Goal: Information Seeking & Learning: Learn about a topic

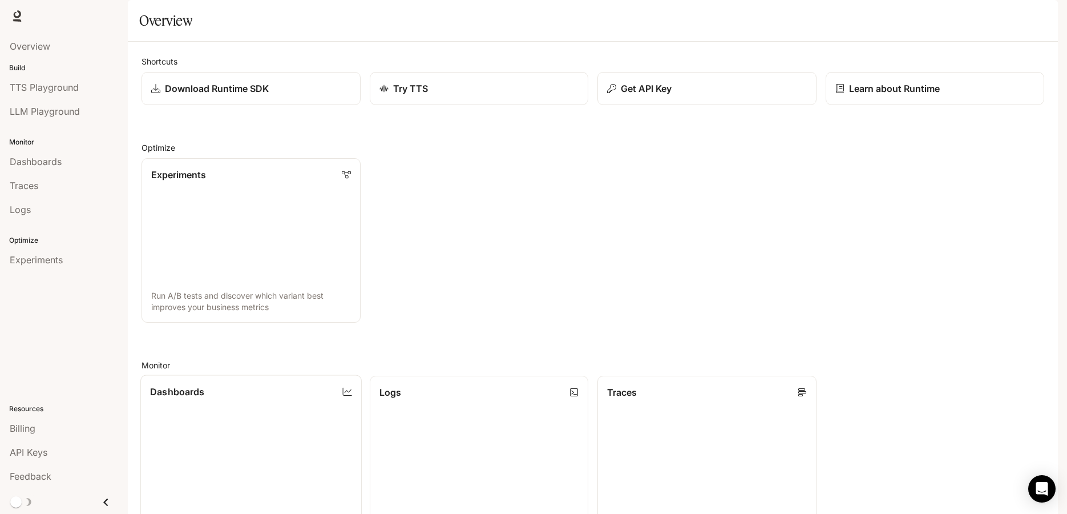
scroll to position [294, 0]
click at [65, 88] on span "TTS Playground" at bounding box center [44, 87] width 69 height 14
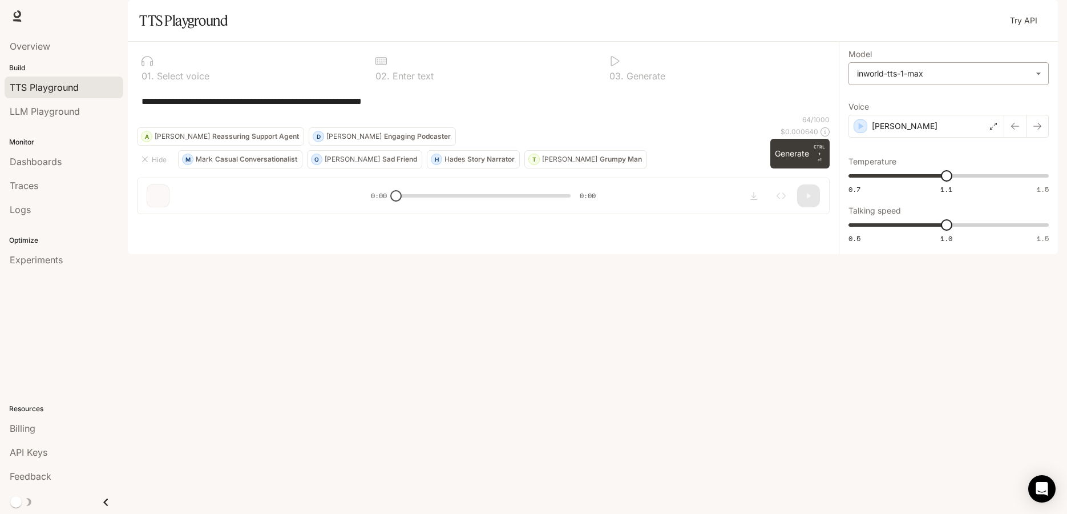
click at [897, 107] on body "**********" at bounding box center [533, 257] width 1067 height 514
click at [900, 75] on div at bounding box center [533, 257] width 1067 height 514
click at [88, 119] on link "LLM Playground" at bounding box center [64, 111] width 119 height 22
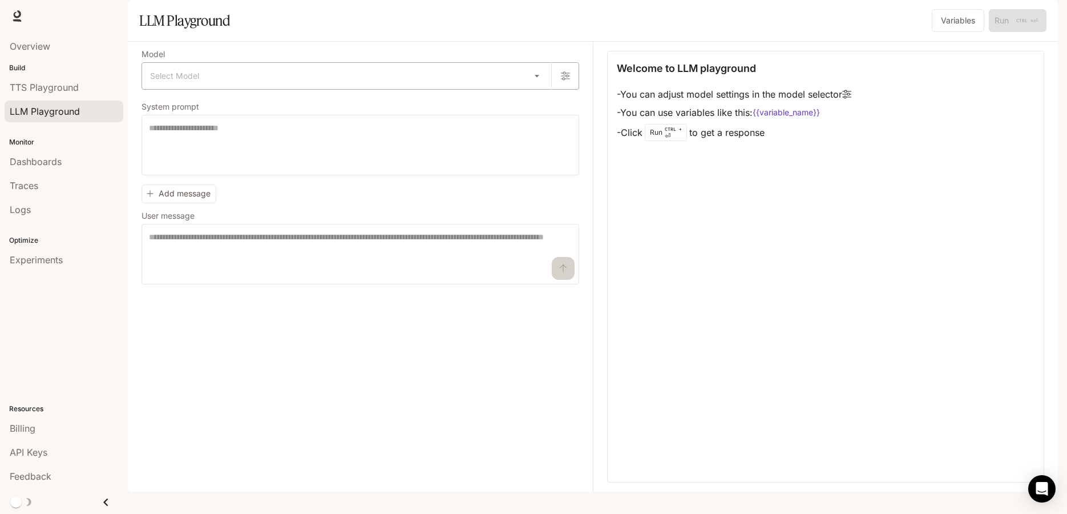
click at [223, 96] on body "Skip to main content TTS TTS Runtime Runtime Documentation Documentation Portal…" at bounding box center [533, 257] width 1067 height 514
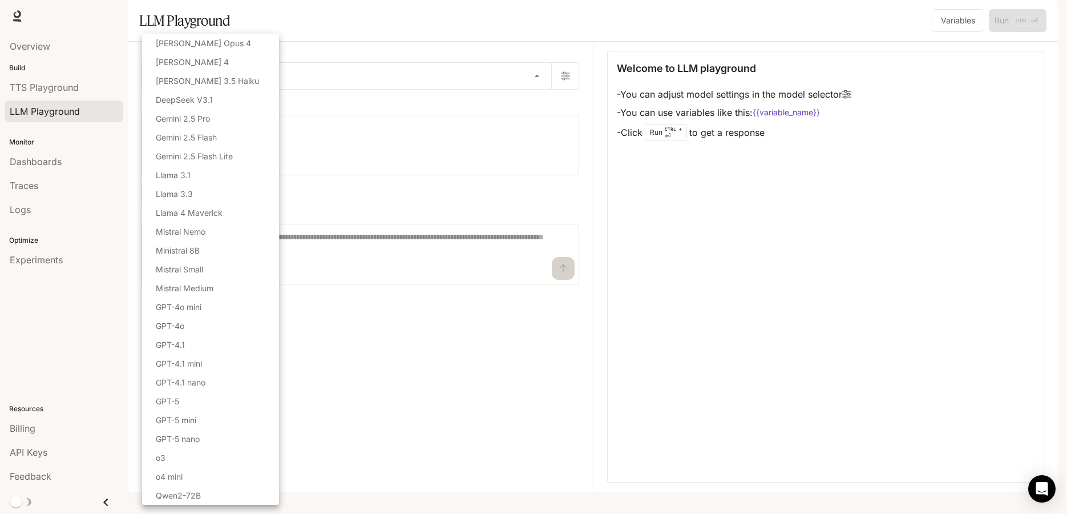
click at [388, 46] on div at bounding box center [533, 257] width 1067 height 514
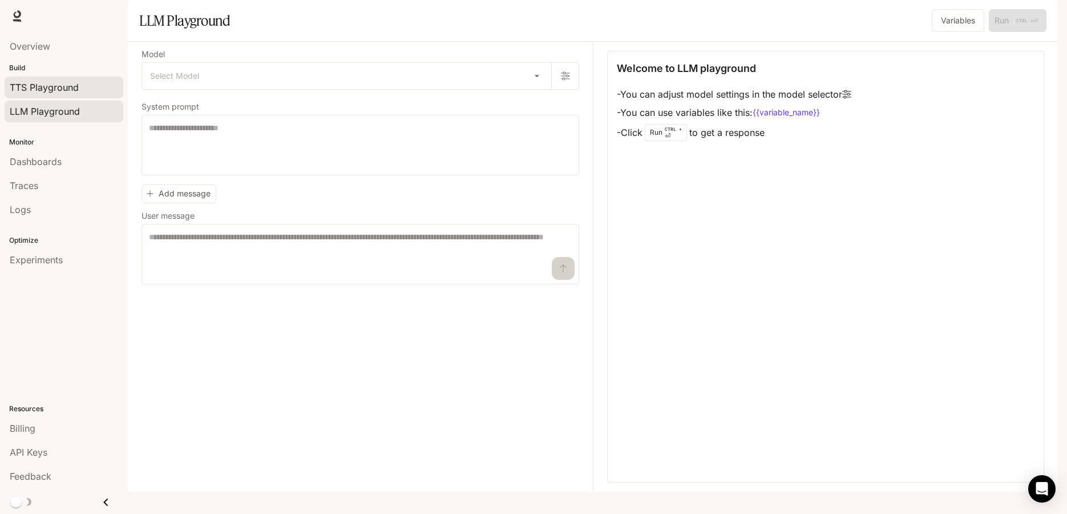
click at [75, 97] on link "TTS Playground" at bounding box center [64, 87] width 119 height 22
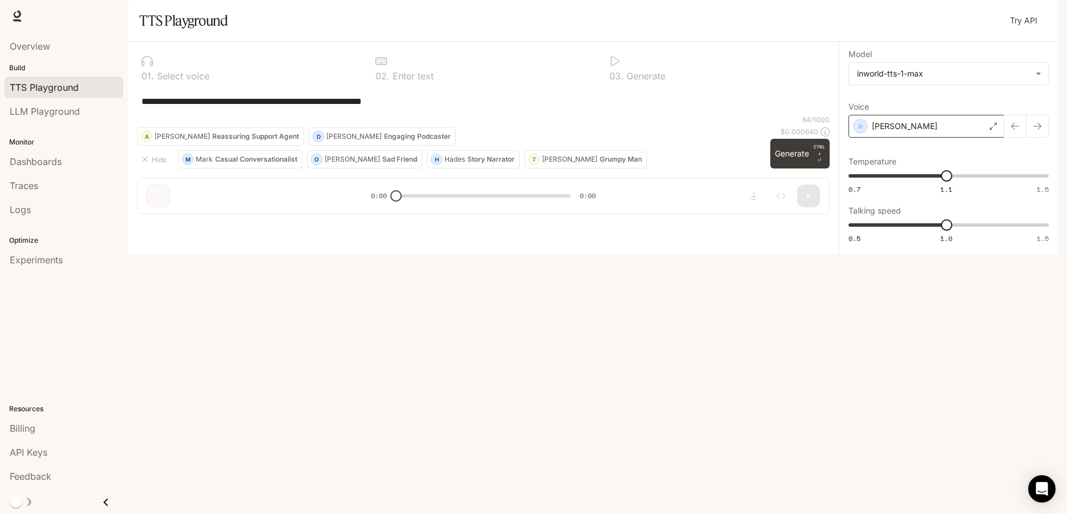
click at [922, 138] on div "[PERSON_NAME]" at bounding box center [927, 126] width 156 height 23
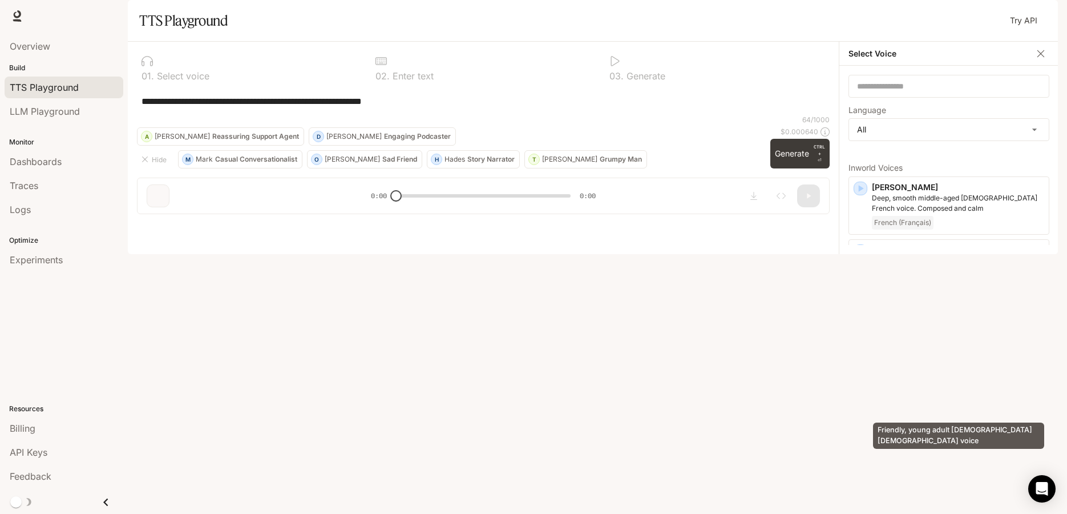
click at [930, 392] on p "Friendly, young adult Japanese female voice" at bounding box center [958, 381] width 172 height 21
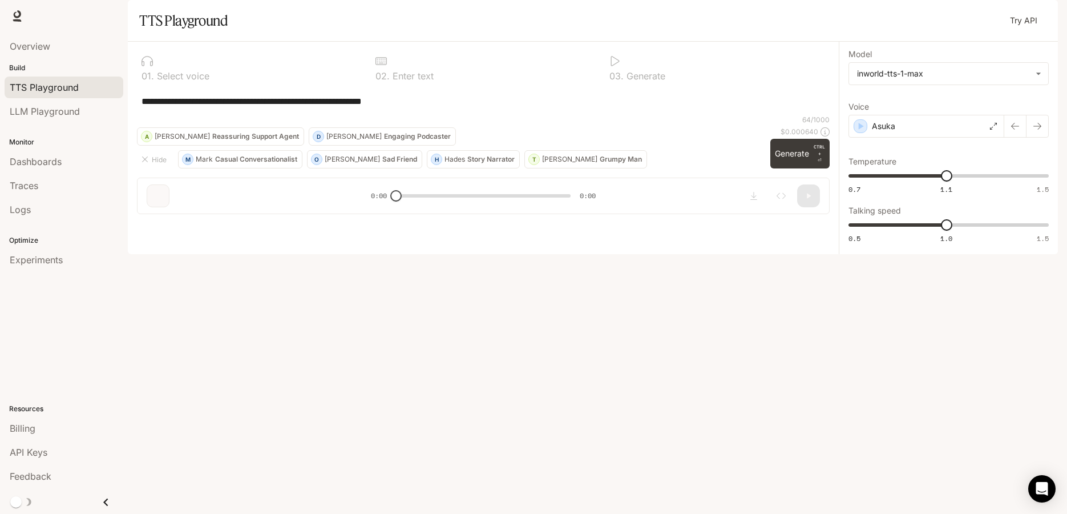
click at [619, 115] on div "**********" at bounding box center [483, 100] width 693 height 27
click at [68, 50] on div "Overview" at bounding box center [64, 46] width 108 height 14
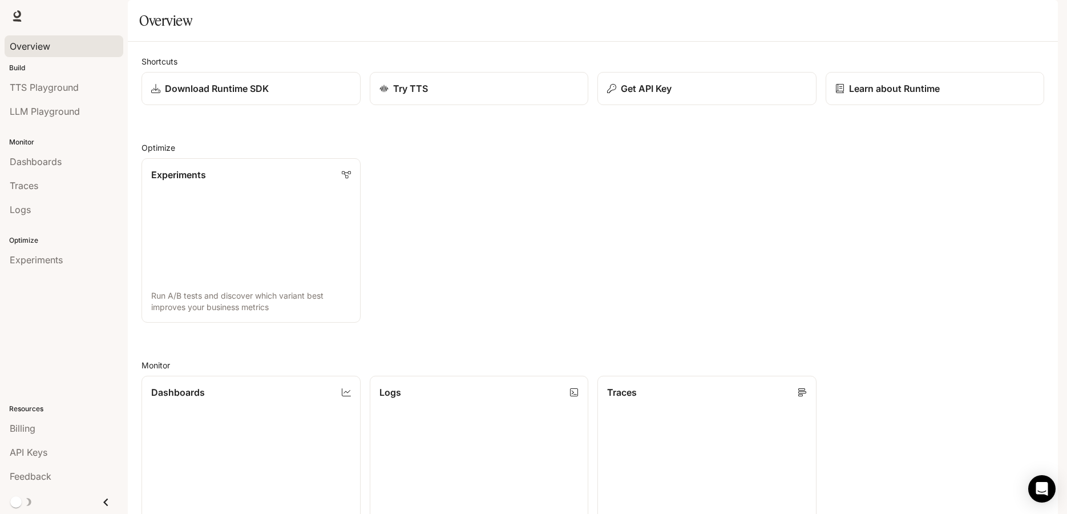
click at [1041, 17] on img "button" at bounding box center [1042, 16] width 16 height 16
click at [898, 46] on p "Max" at bounding box center [948, 49] width 140 height 14
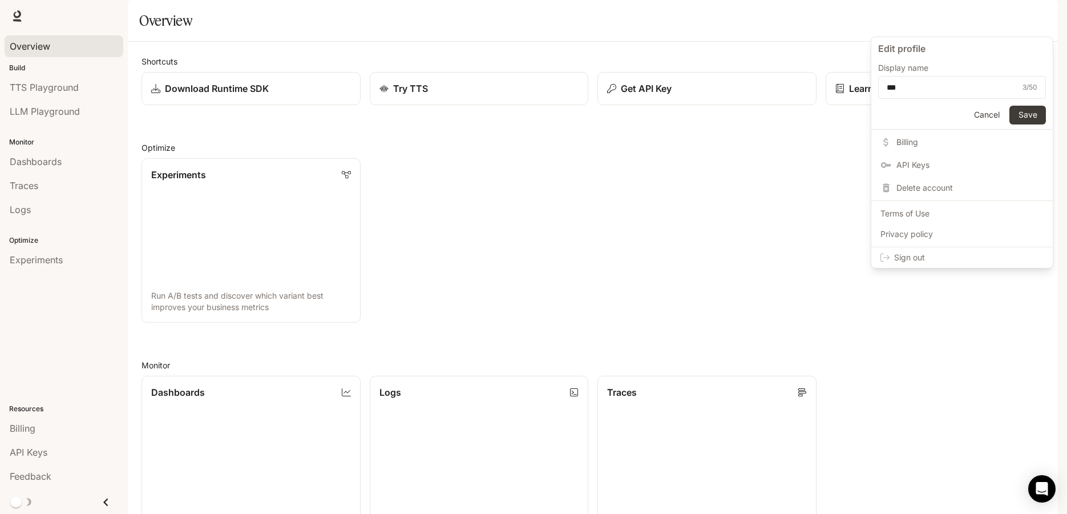
click at [15, 13] on div at bounding box center [533, 257] width 1067 height 514
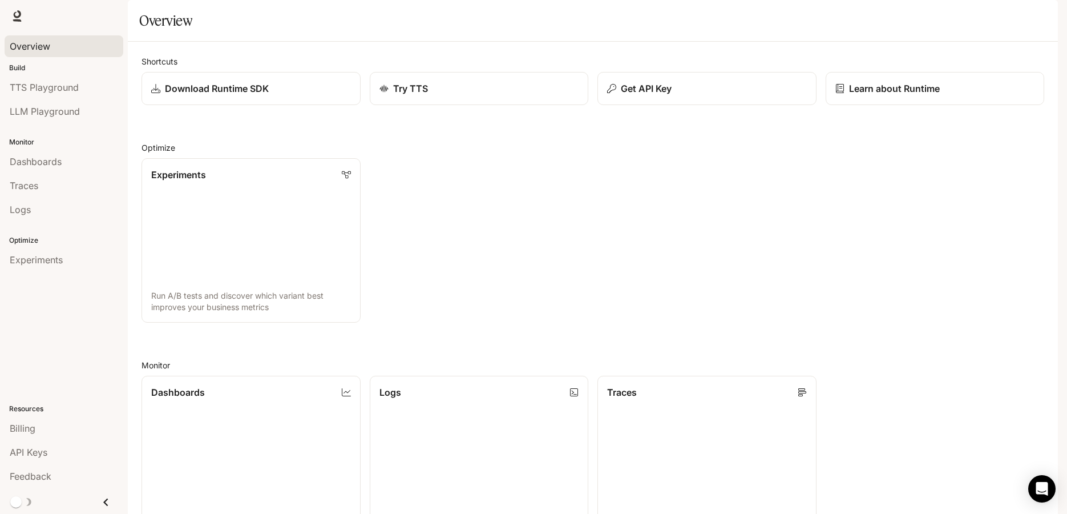
click at [189, 32] on h1 "Overview" at bounding box center [165, 20] width 53 height 23
click at [40, 78] on link "TTS Playground" at bounding box center [64, 87] width 119 height 22
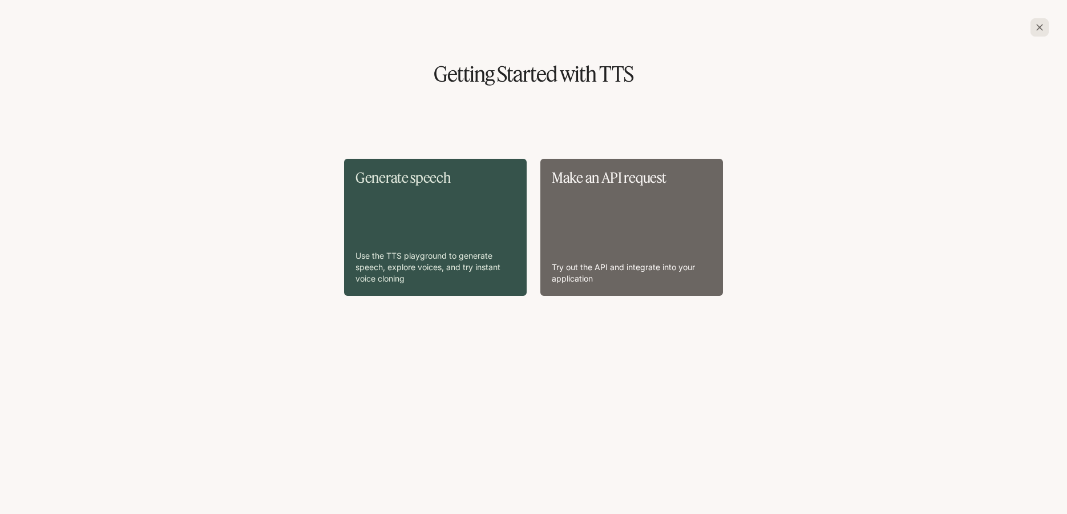
click at [608, 219] on div "Make an API request Try out the API and integrate into your application" at bounding box center [632, 227] width 160 height 114
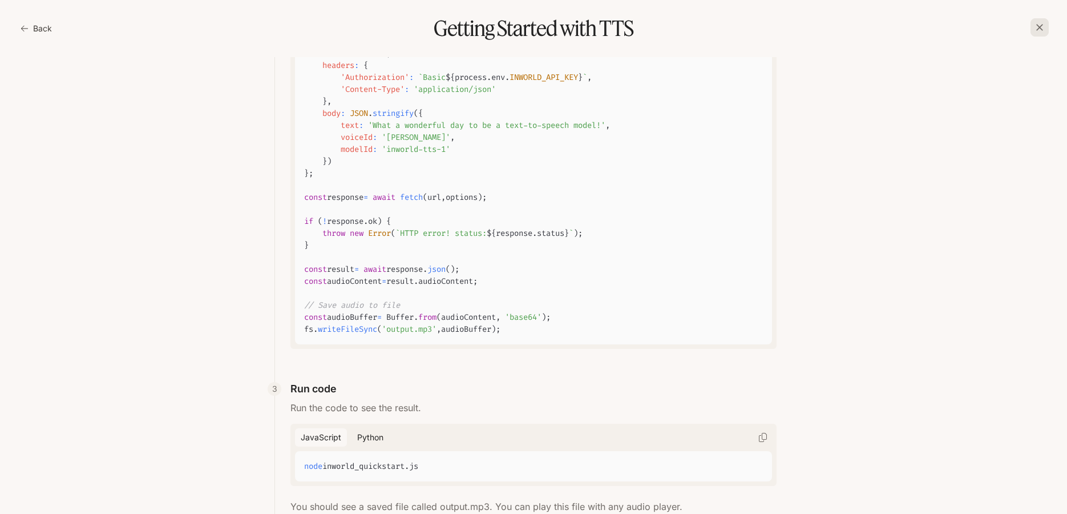
scroll to position [147, 0]
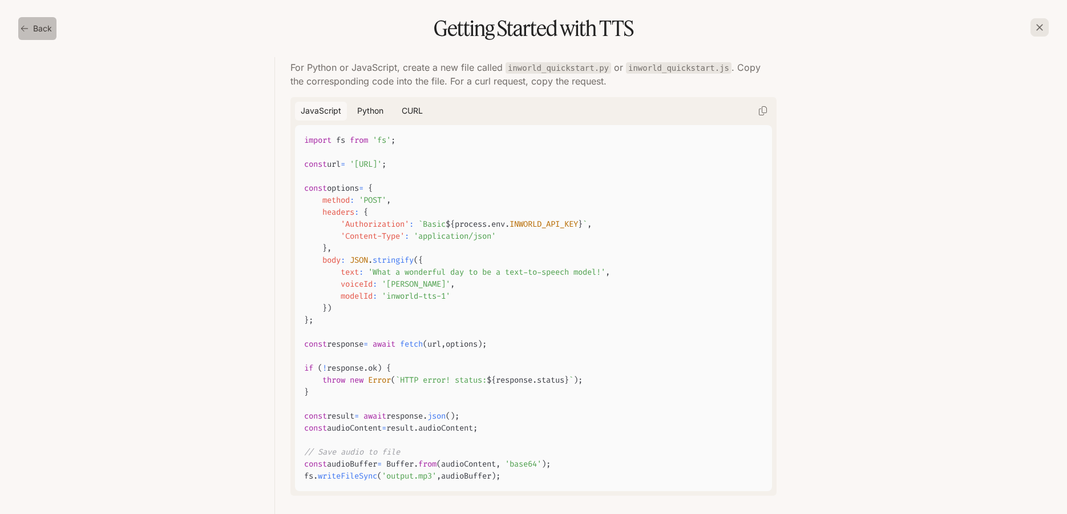
click at [39, 29] on button "Back" at bounding box center [37, 28] width 38 height 23
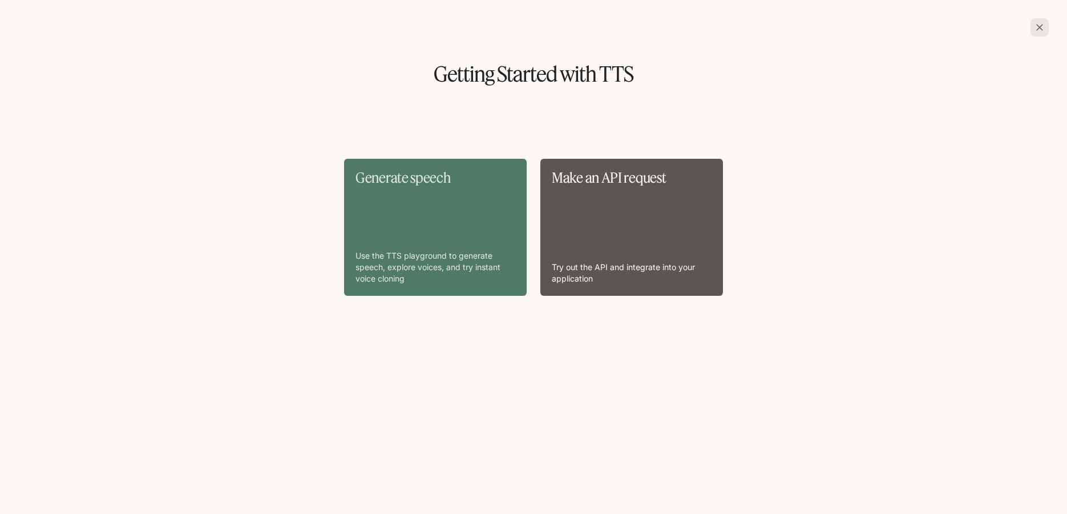
click at [428, 194] on div "Generate speech Use the TTS playground to generate speech, explore voices, and …" at bounding box center [436, 227] width 160 height 114
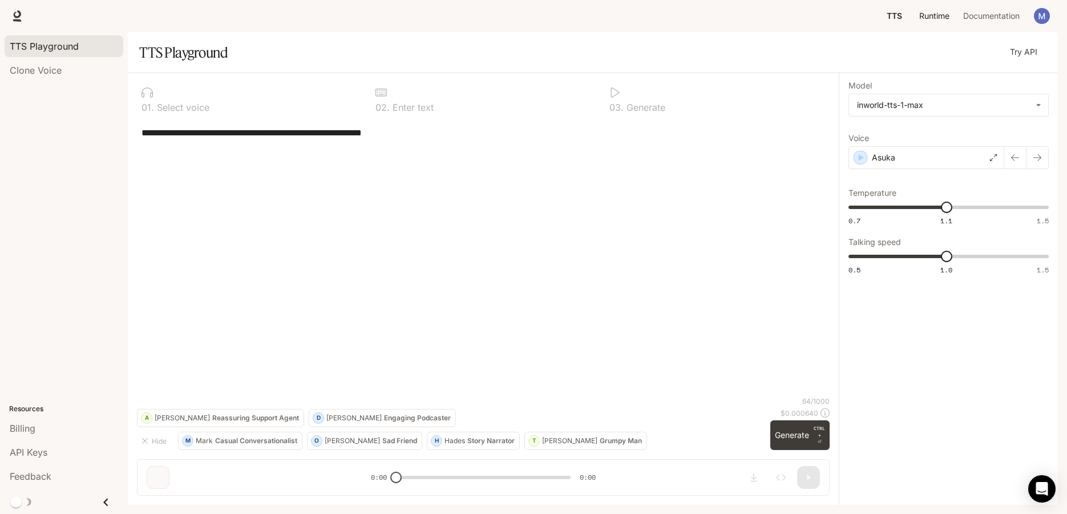
click at [944, 19] on span "Runtime" at bounding box center [935, 16] width 30 height 14
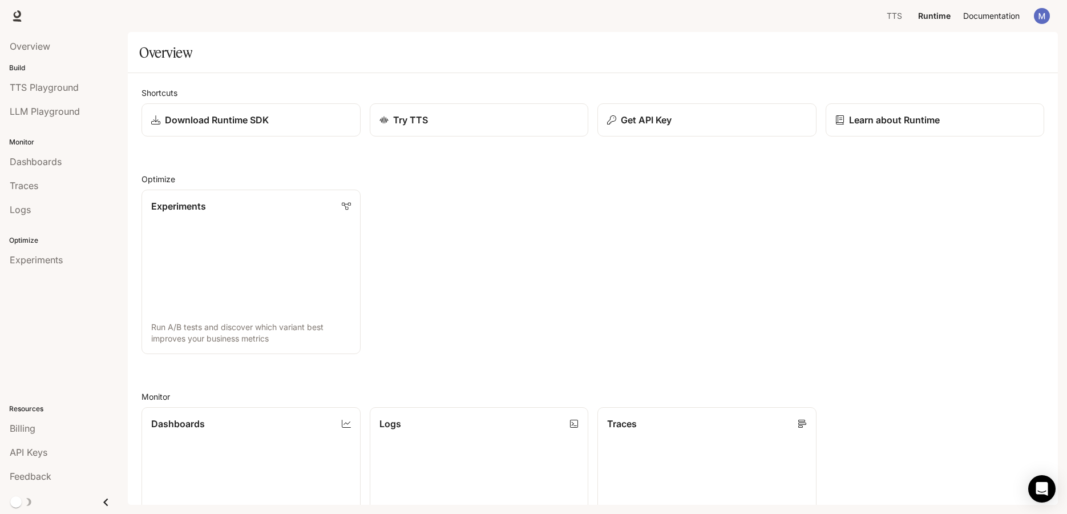
click at [983, 16] on span "Documentation" at bounding box center [991, 16] width 57 height 14
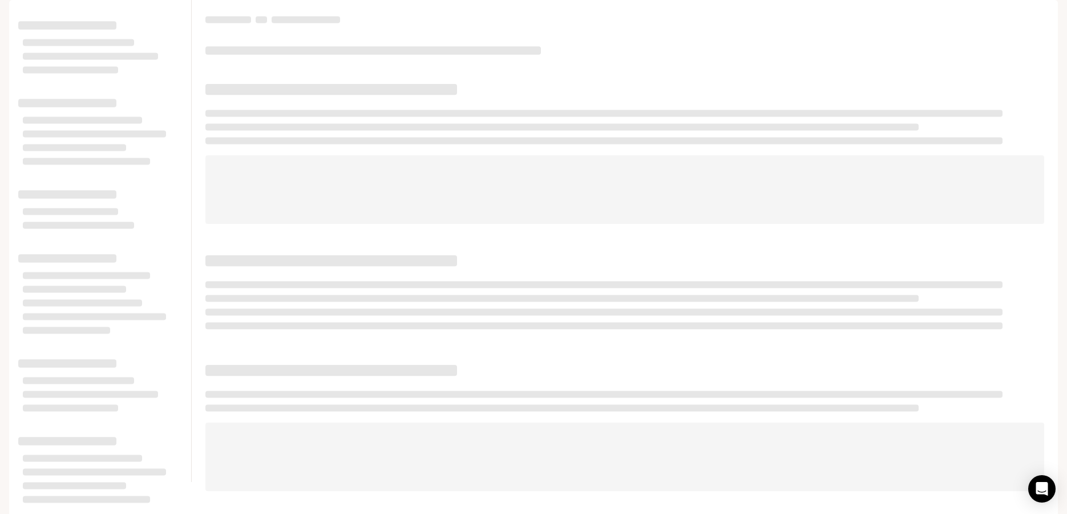
click at [932, 16] on span "Runtime" at bounding box center [935, 16] width 30 height 14
